Goal: Information Seeking & Learning: Learn about a topic

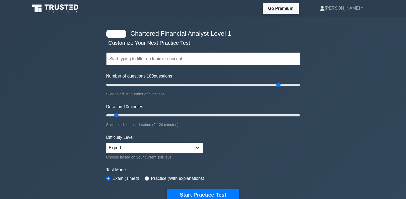
select select "expert"
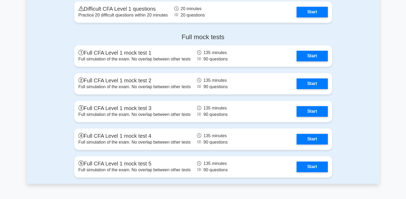
click at [159, 36] on h4 "Full mock tests" at bounding box center [203, 37] width 258 height 8
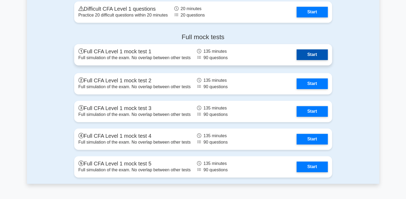
click at [308, 50] on link "Start" at bounding box center [312, 54] width 31 height 11
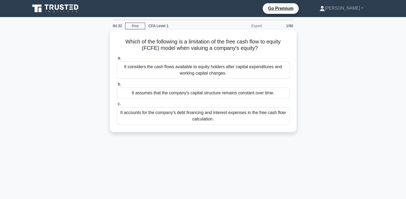
click at [188, 95] on div "It assumes that the company's capital structure remains constant over time." at bounding box center [203, 93] width 173 height 11
click at [117, 86] on input "b. It assumes that the company's capital structure remains constant over time." at bounding box center [117, 84] width 0 height 3
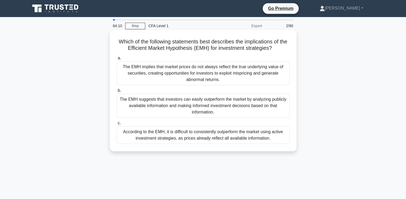
click at [151, 135] on div "According to the EMH, it is difficult to consistently outperform the market usi…" at bounding box center [203, 136] width 173 height 18
click at [117, 125] on input "c. According to the EMH, it is difficult to consistently outperform the market …" at bounding box center [117, 123] width 0 height 3
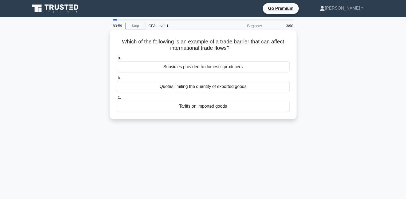
click at [252, 89] on div "Quotas limiting the quantity of exported goods" at bounding box center [203, 86] width 173 height 11
click at [117, 80] on input "b. Quotas limiting the quantity of exported goods" at bounding box center [117, 77] width 0 height 3
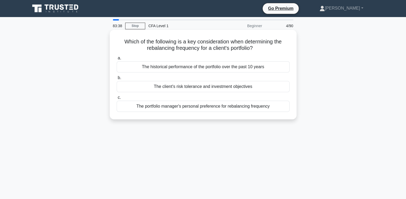
click at [229, 90] on div "The client's risk tolerance and investment objectives" at bounding box center [203, 86] width 173 height 11
click at [117, 80] on input "b. The client's risk tolerance and investment objectives" at bounding box center [117, 77] width 0 height 3
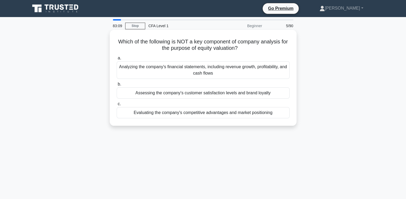
click at [211, 97] on div "Assessing the company's customer satisfaction levels and brand loyalty" at bounding box center [203, 93] width 173 height 11
click at [117, 86] on input "b. Assessing the company's customer satisfaction levels and brand loyalty" at bounding box center [117, 84] width 0 height 3
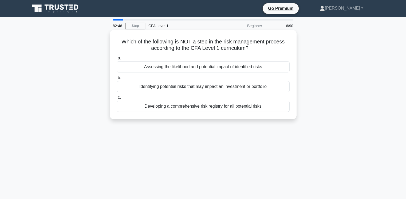
click at [258, 110] on div "Developing a comprehensive risk registry for all potential risks" at bounding box center [203, 106] width 173 height 11
click at [117, 100] on input "c. Developing a comprehensive risk registry for all potential risks" at bounding box center [117, 97] width 0 height 3
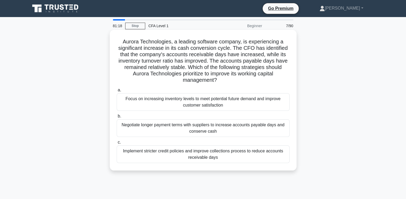
click at [206, 153] on div "Implement stricter credit policies and improve collections process to reduce ac…" at bounding box center [203, 155] width 173 height 18
click at [117, 144] on input "c. Implement stricter credit policies and improve collections process to reduce…" at bounding box center [117, 142] width 0 height 3
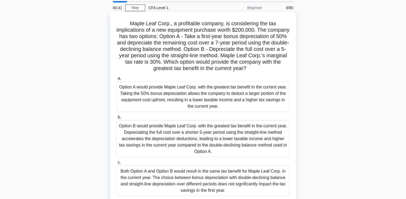
scroll to position [21, 0]
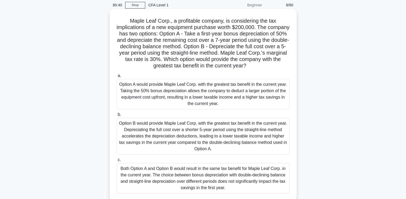
click at [224, 98] on div "Option A would provide Maple Leaf Corp. with the greatest tax benefit in the cu…" at bounding box center [203, 94] width 173 height 30
click at [117, 78] on input "a. Option A would provide Maple Leaf Corp. with the greatest tax benefit in the…" at bounding box center [117, 75] width 0 height 3
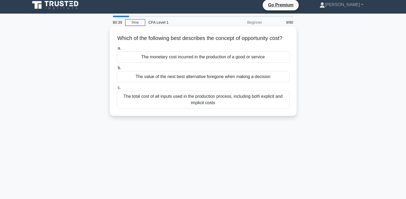
scroll to position [0, 0]
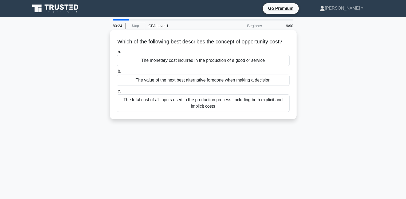
click at [223, 86] on div "The value of the next best alternative foregone when making a decision" at bounding box center [203, 80] width 173 height 11
click at [117, 73] on input "b. The value of the next best alternative foregone when making a decision" at bounding box center [117, 71] width 0 height 3
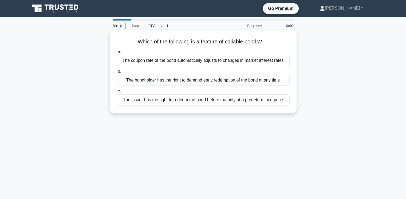
click at [195, 103] on div "The issuer has the right to redeem the bond before maturity at a predetermined …" at bounding box center [203, 99] width 173 height 11
click at [117, 93] on input "c. The issuer has the right to redeem the bond before maturity at a predetermin…" at bounding box center [117, 91] width 0 height 3
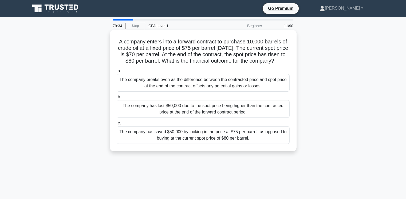
click at [218, 144] on div "The company has saved $50,000 by locking in the price at $75 per barrel, as opp…" at bounding box center [203, 136] width 173 height 18
click at [117, 125] on input "c. The company has saved $50,000 by locking in the price at $75 per barrel, as …" at bounding box center [117, 123] width 0 height 3
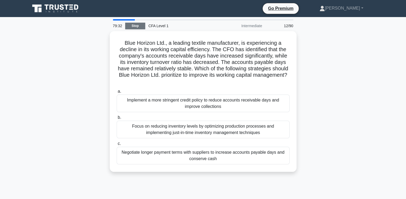
click at [142, 29] on link "Stop" at bounding box center [135, 26] width 20 height 7
